Goal: Find specific page/section: Find specific page/section

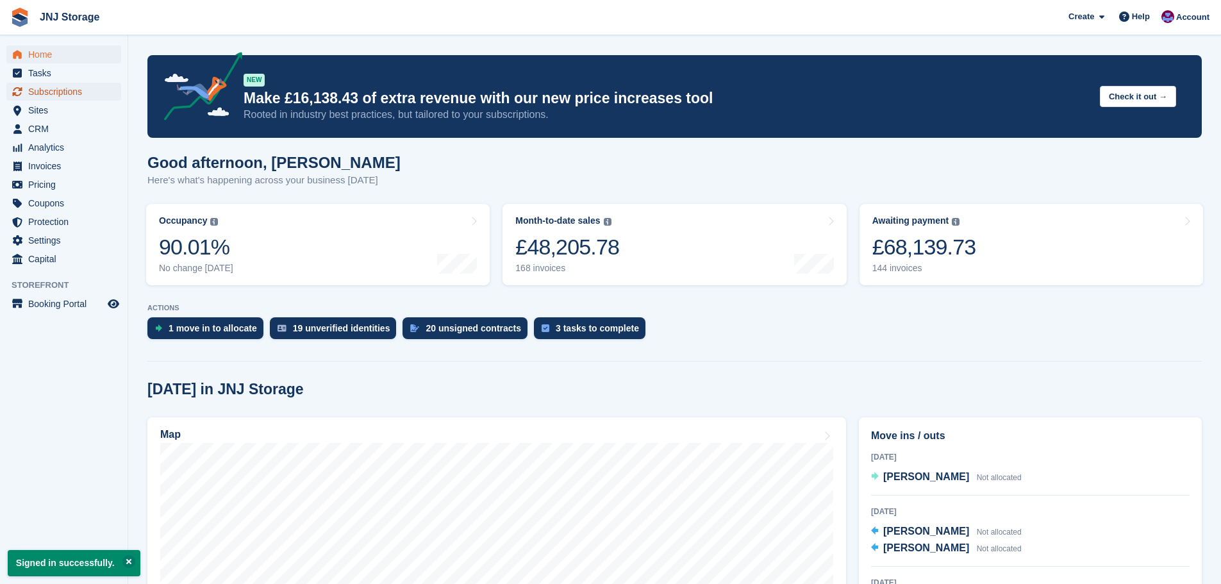
click at [58, 92] on span "Subscriptions" at bounding box center [66, 92] width 77 height 18
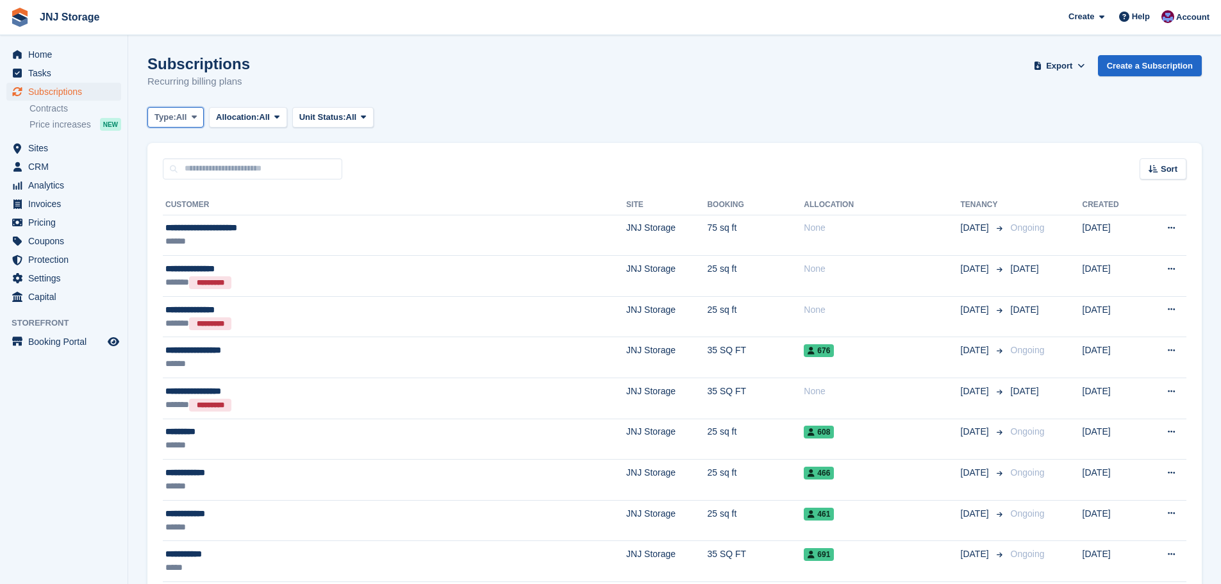
click at [193, 117] on icon at bounding box center [194, 117] width 5 height 8
click at [186, 167] on input "text" at bounding box center [252, 168] width 179 height 21
click at [186, 166] on input "text" at bounding box center [252, 168] width 179 height 21
type input "*"
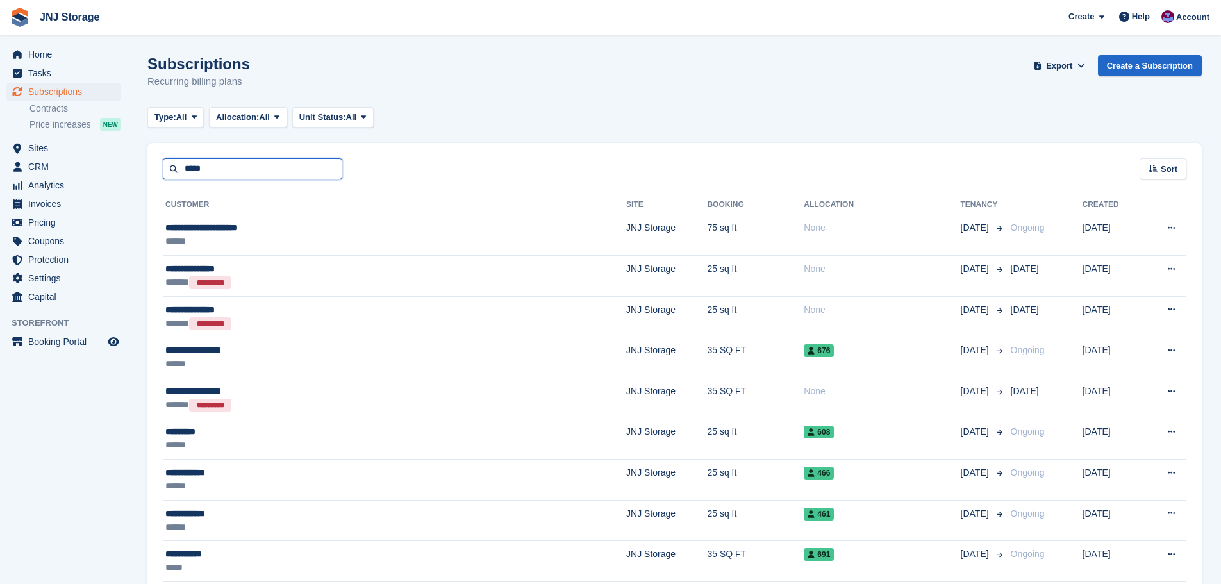
type input "*****"
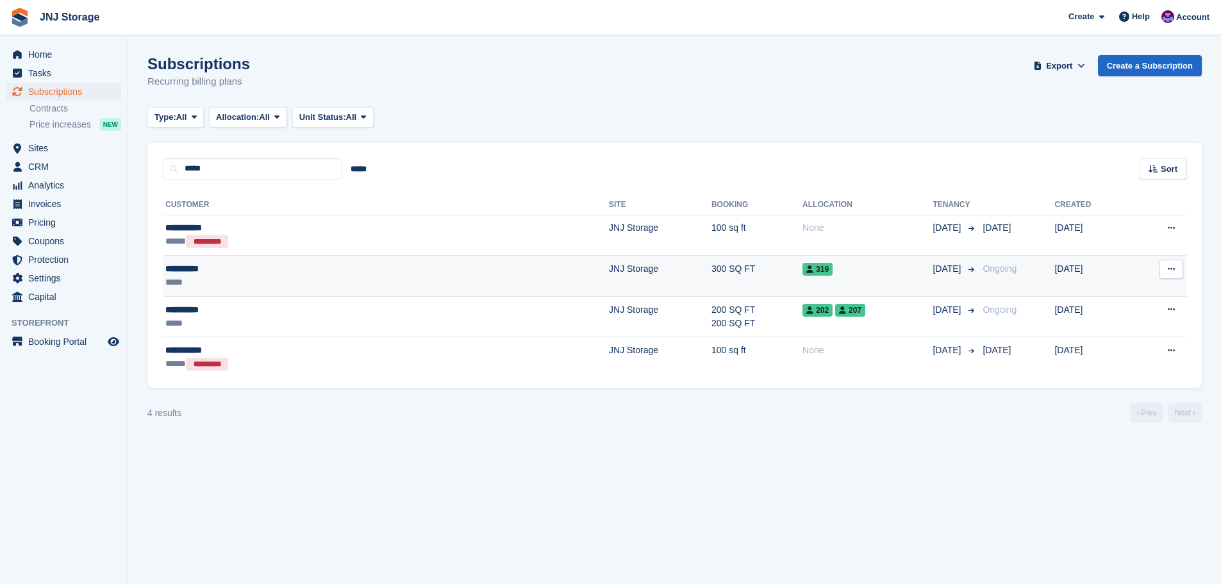
click at [1173, 270] on icon at bounding box center [1170, 269] width 7 height 8
click at [1107, 294] on p "View customer" at bounding box center [1120, 294] width 111 height 17
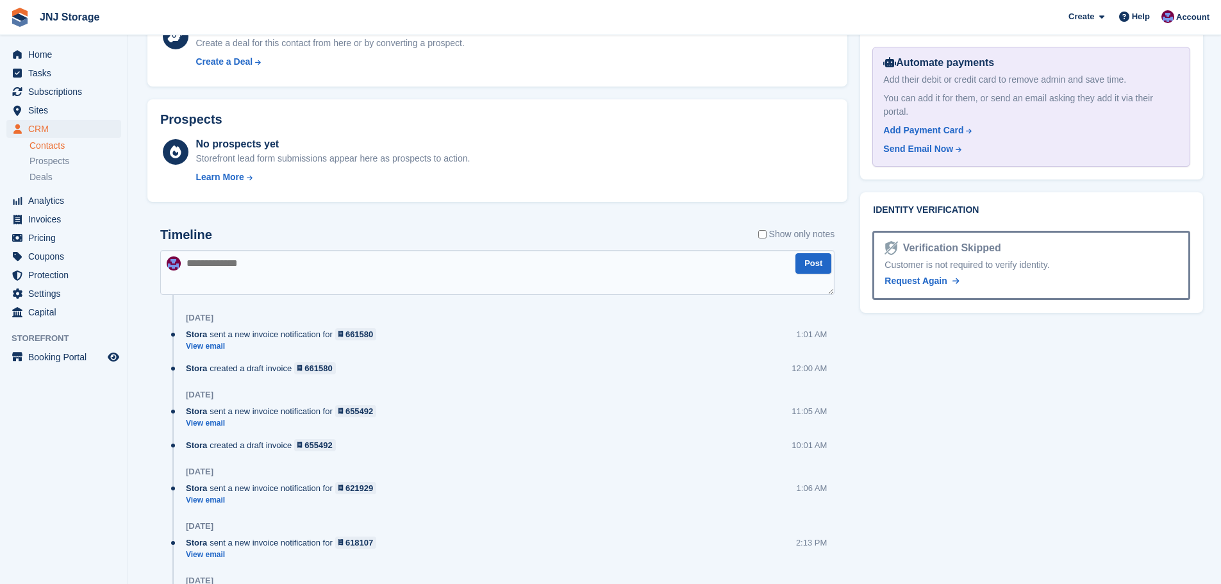
scroll to position [641, 0]
